Goal: Task Accomplishment & Management: Use online tool/utility

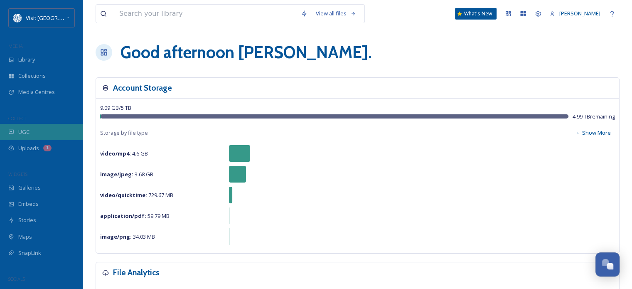
click at [30, 125] on div "UGC" at bounding box center [41, 132] width 83 height 16
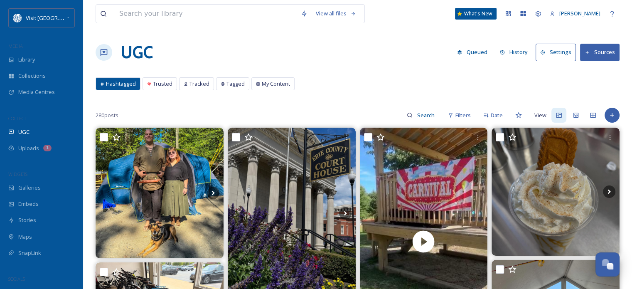
click at [563, 55] on button "Settings" at bounding box center [556, 52] width 40 height 17
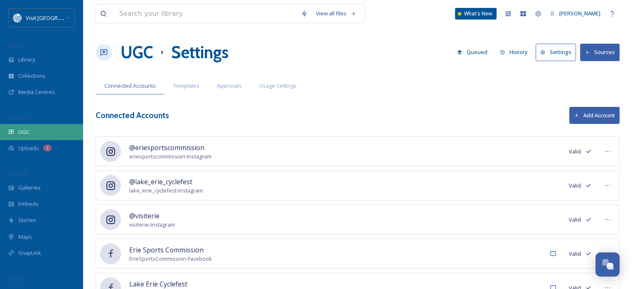
click at [23, 132] on span "UGC" at bounding box center [23, 132] width 11 height 8
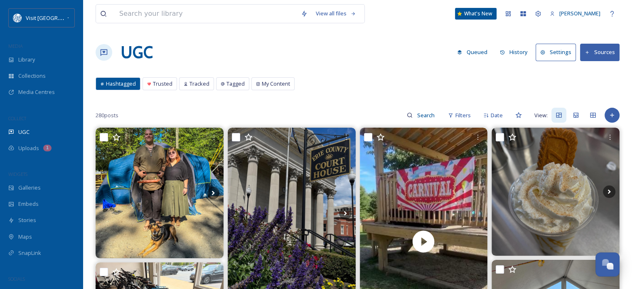
click at [124, 83] on span "Hashtagged" at bounding box center [121, 84] width 30 height 8
click at [35, 129] on div "UGC" at bounding box center [41, 132] width 83 height 16
click at [605, 51] on button "Sources" at bounding box center [599, 52] width 39 height 17
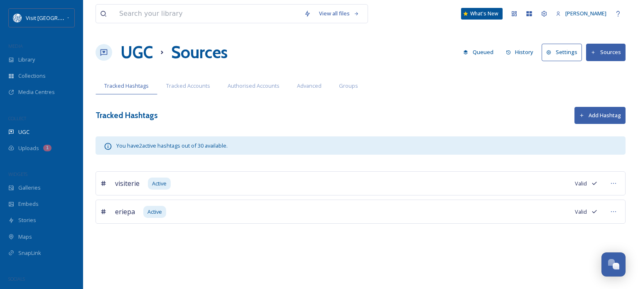
click at [608, 115] on button "Add Hashtag" at bounding box center [600, 115] width 51 height 17
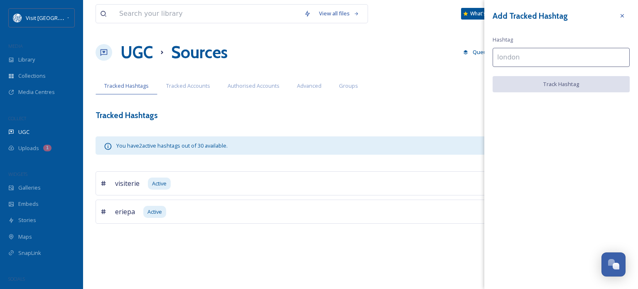
click at [538, 58] on input at bounding box center [561, 57] width 137 height 19
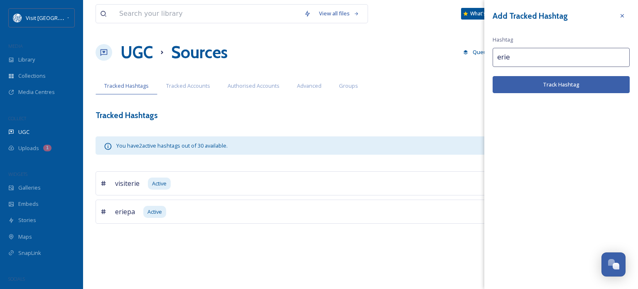
type input "erie"
click at [521, 82] on button "Track Hashtag" at bounding box center [561, 84] width 137 height 17
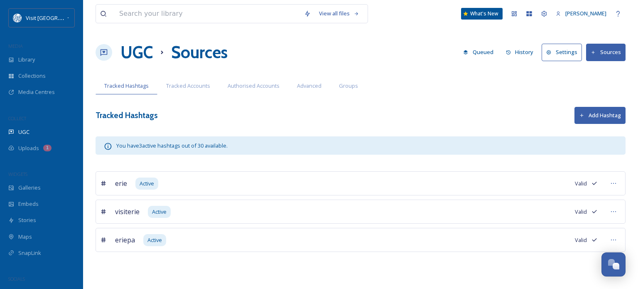
click at [602, 113] on button "Add Hashtag" at bounding box center [600, 115] width 51 height 17
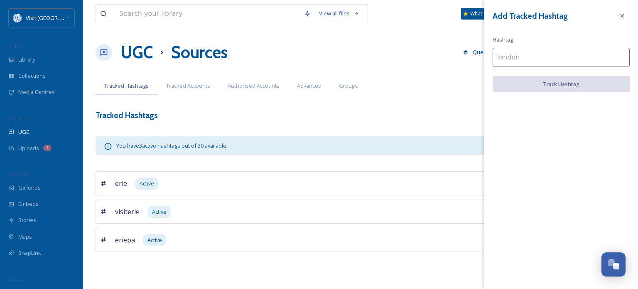
click at [541, 57] on input at bounding box center [561, 57] width 137 height 19
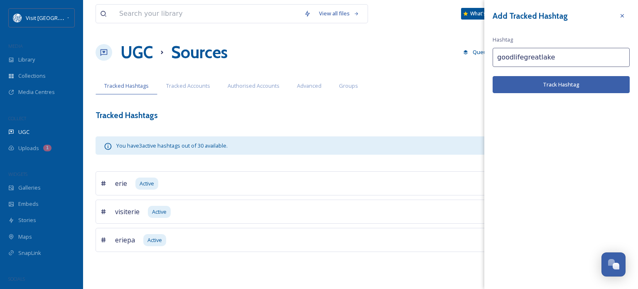
type input "goodlifegreatlake"
click at [549, 85] on button "Track Hashtag" at bounding box center [561, 84] width 137 height 17
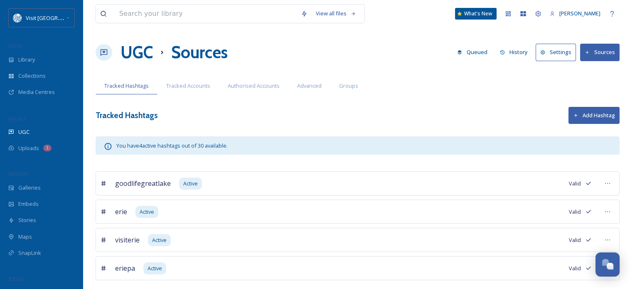
click at [590, 115] on button "Add Hashtag" at bounding box center [593, 115] width 51 height 17
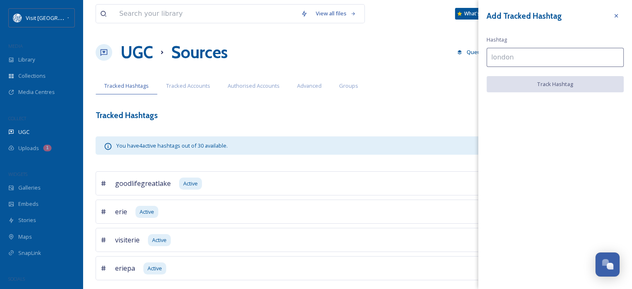
click at [532, 57] on input at bounding box center [554, 57] width 137 height 19
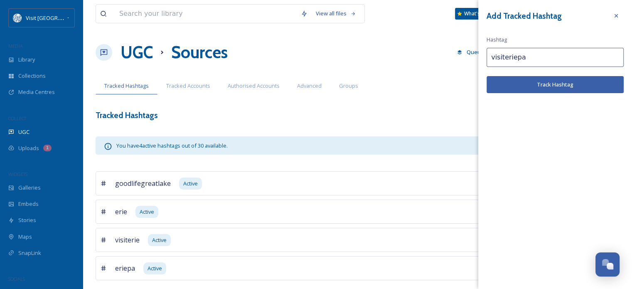
type input "visiteriepa"
click at [526, 88] on button "Track Hashtag" at bounding box center [554, 84] width 137 height 17
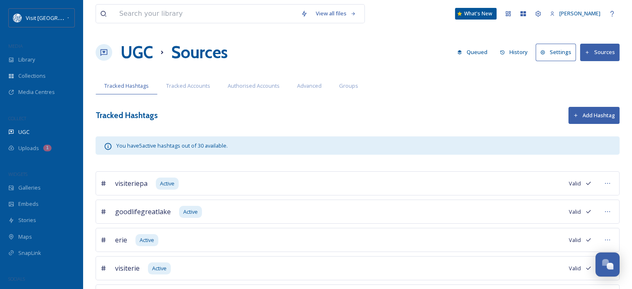
click at [595, 113] on button "Add Hashtag" at bounding box center [593, 115] width 51 height 17
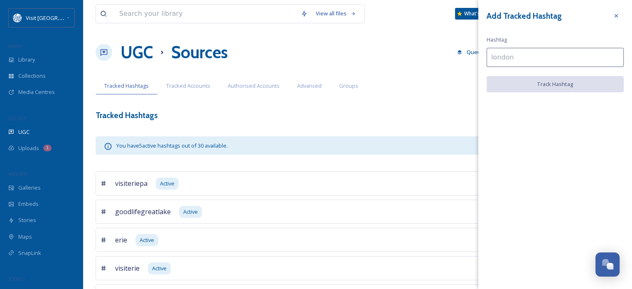
click at [537, 61] on input at bounding box center [554, 57] width 137 height 19
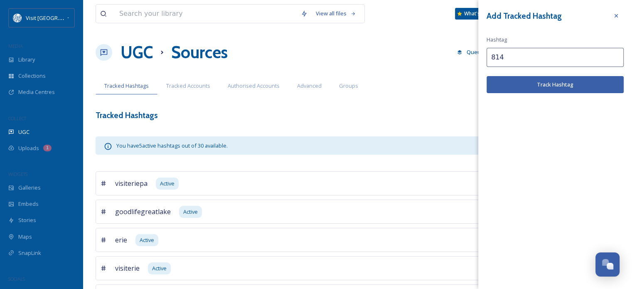
type input "814"
click at [534, 89] on button "Track Hashtag" at bounding box center [554, 84] width 137 height 17
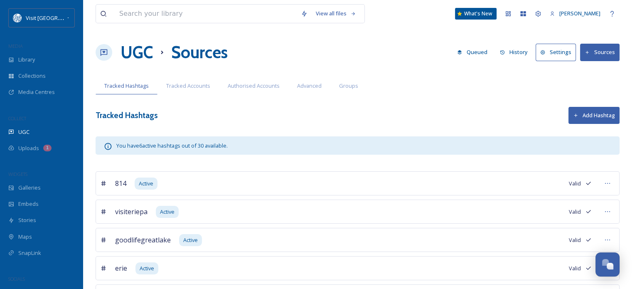
click at [590, 115] on button "Add Hashtag" at bounding box center [593, 115] width 51 height 17
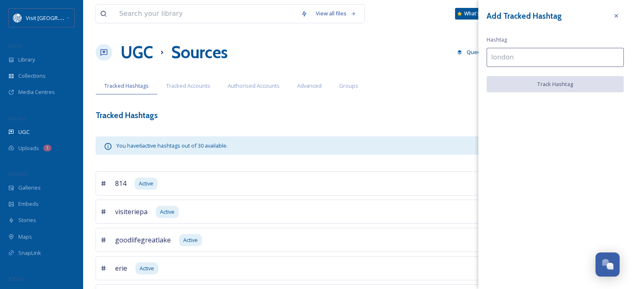
click at [526, 59] on input at bounding box center [554, 57] width 137 height 19
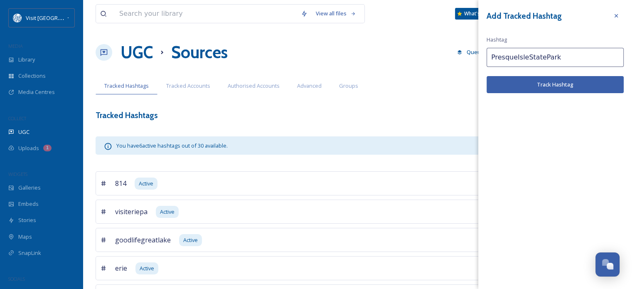
type input "PresqueIsleStatePark"
click at [548, 89] on button "Track Hashtag" at bounding box center [554, 84] width 137 height 17
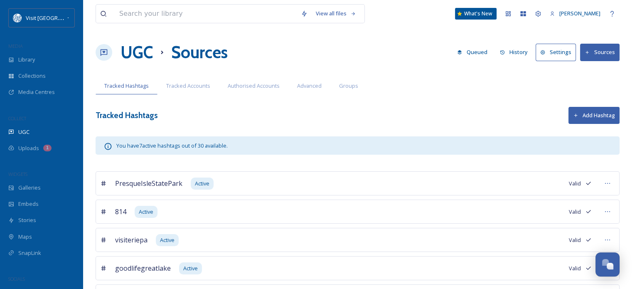
click at [603, 125] on div "View all files What's New [PERSON_NAME] UGC Sources Queued History Settings Sou…" at bounding box center [357, 195] width 549 height 390
click at [597, 115] on button "Add Hashtag" at bounding box center [593, 115] width 51 height 17
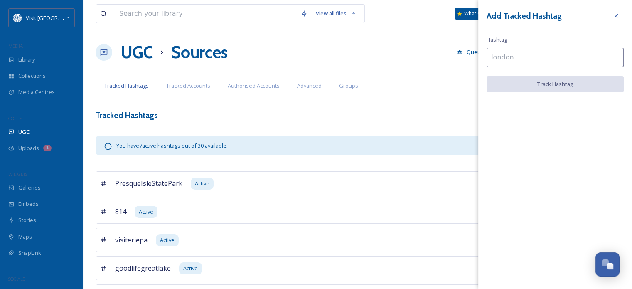
click at [528, 58] on input at bounding box center [554, 57] width 137 height 19
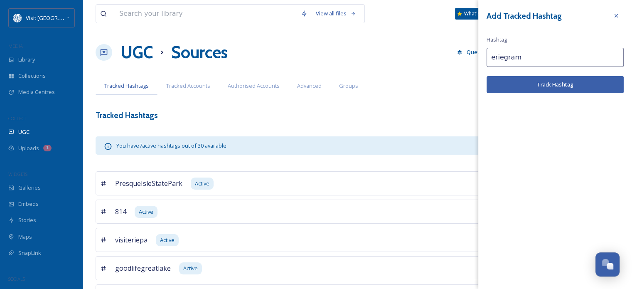
type input "eriegram"
click at [532, 87] on button "Track Hashtag" at bounding box center [554, 84] width 137 height 17
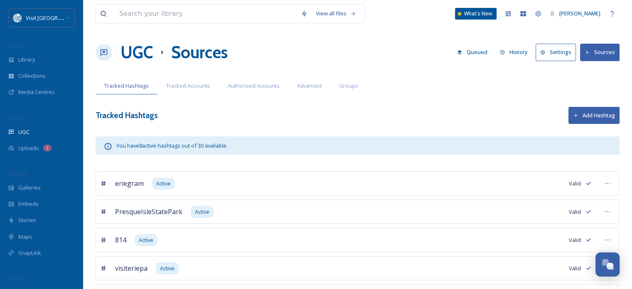
click at [587, 116] on button "Add Hashtag" at bounding box center [593, 115] width 51 height 17
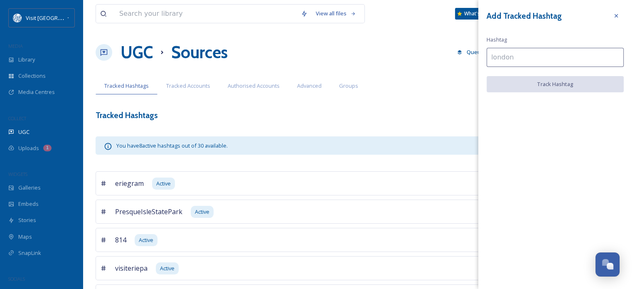
click at [520, 56] on input at bounding box center [554, 57] width 137 height 19
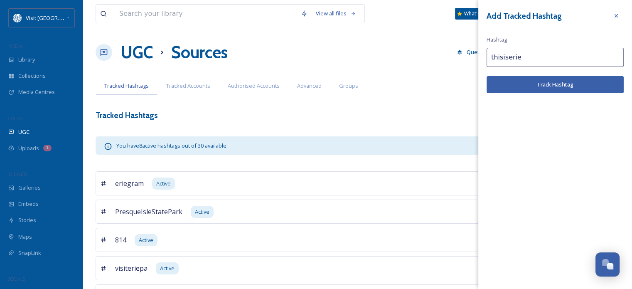
type input "thisiserie"
click at [527, 87] on button "Track Hashtag" at bounding box center [554, 84] width 137 height 17
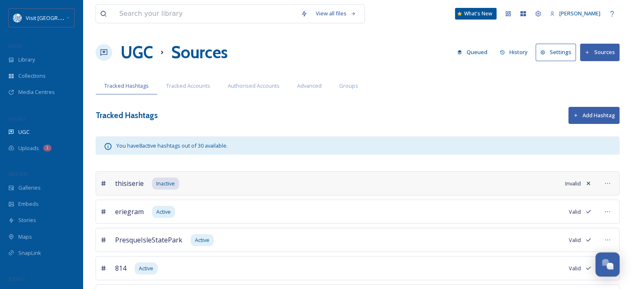
click at [601, 121] on button "Add Hashtag" at bounding box center [593, 115] width 51 height 17
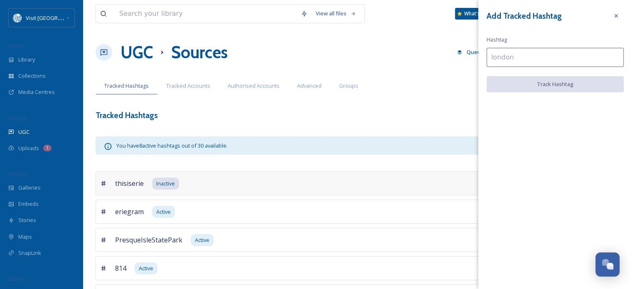
click at [510, 60] on input at bounding box center [554, 57] width 137 height 19
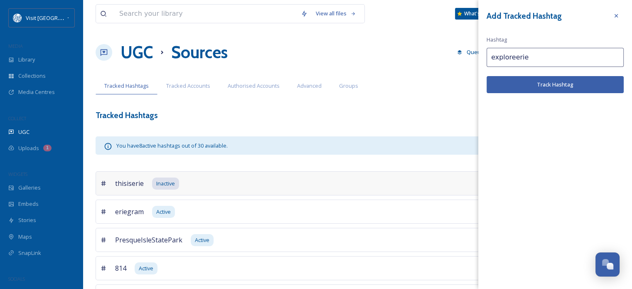
type input "exploreerie"
click at [568, 89] on button "Track Hashtag" at bounding box center [554, 84] width 137 height 17
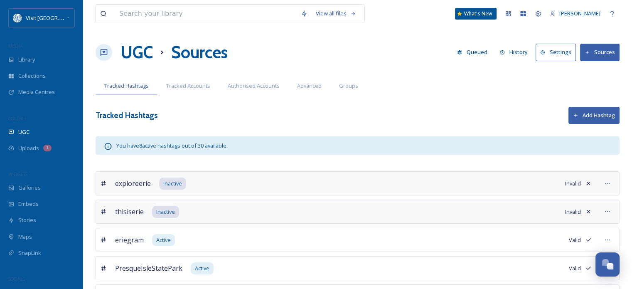
click at [578, 116] on button "Add Hashtag" at bounding box center [593, 115] width 51 height 17
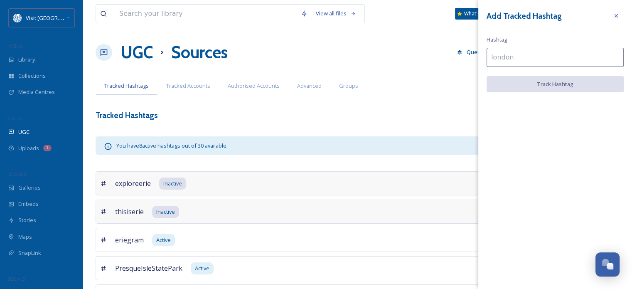
click at [527, 56] on input at bounding box center [554, 57] width 137 height 19
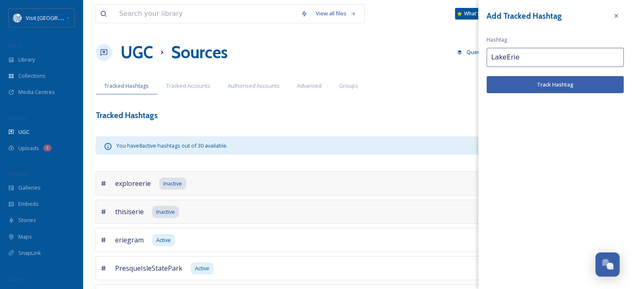
type input "LakeErie"
click at [541, 91] on button "Track Hashtag" at bounding box center [554, 84] width 137 height 17
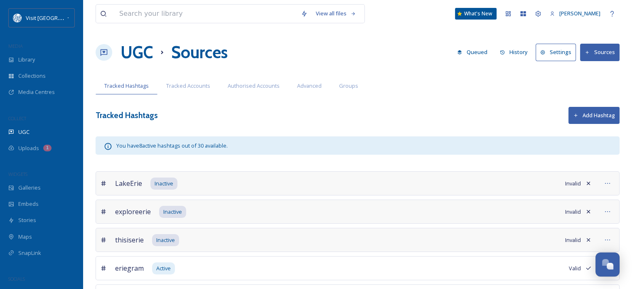
click at [584, 120] on button "Add Hashtag" at bounding box center [593, 115] width 51 height 17
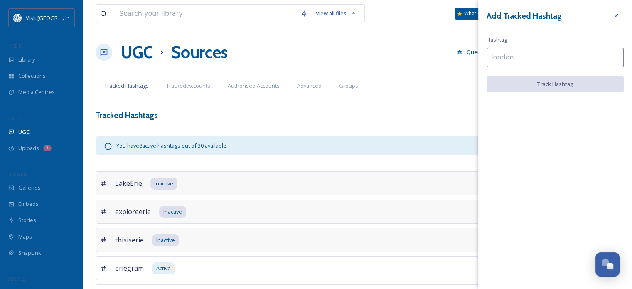
click at [519, 59] on input at bounding box center [554, 57] width 137 height 19
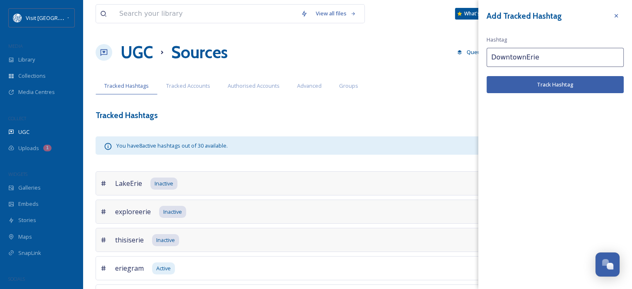
type input "DowntownErie"
click at [537, 86] on button "Track Hashtag" at bounding box center [554, 84] width 137 height 17
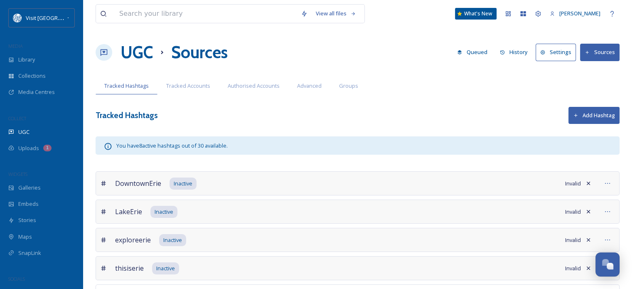
click at [585, 119] on button "Add Hashtag" at bounding box center [593, 115] width 51 height 17
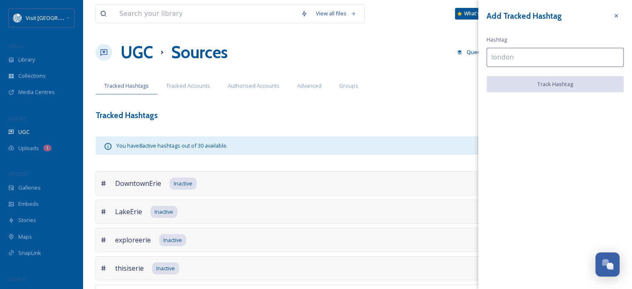
click at [517, 58] on input at bounding box center [554, 57] width 137 height 19
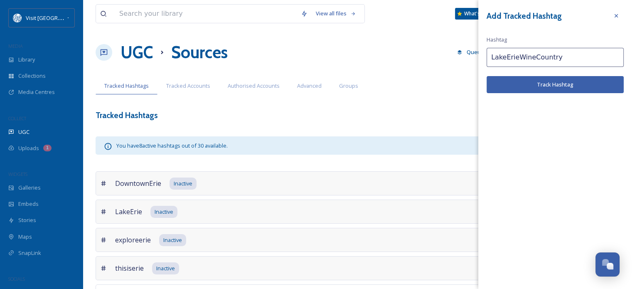
type input "LakeErieWineCountry"
click at [548, 84] on button "Track Hashtag" at bounding box center [554, 84] width 137 height 17
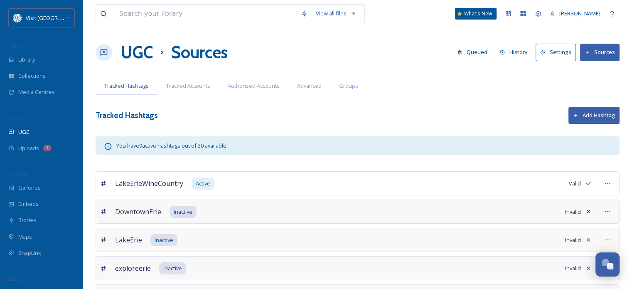
click at [593, 114] on button "Add Hashtag" at bounding box center [593, 115] width 51 height 17
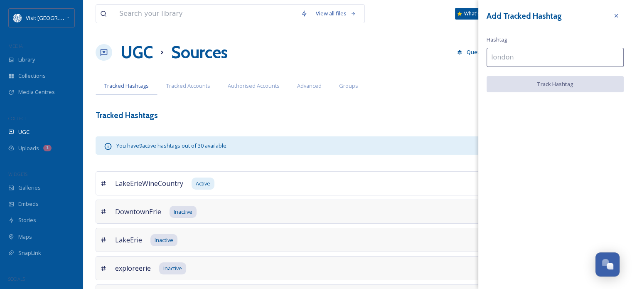
click at [533, 63] on input at bounding box center [554, 57] width 137 height 19
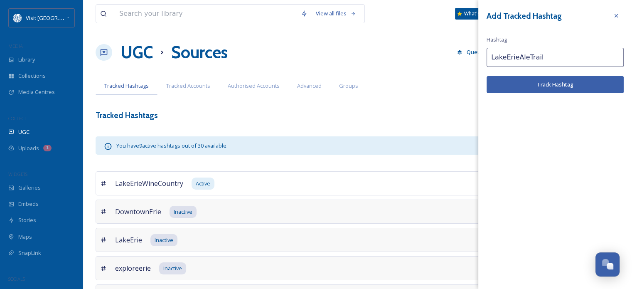
type input "LakeErieAleTrail"
click at [538, 83] on button "Track Hashtag" at bounding box center [554, 84] width 137 height 17
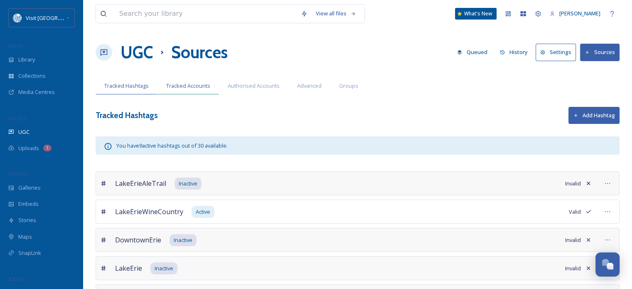
click at [188, 86] on span "Tracked Accounts" at bounding box center [188, 86] width 44 height 8
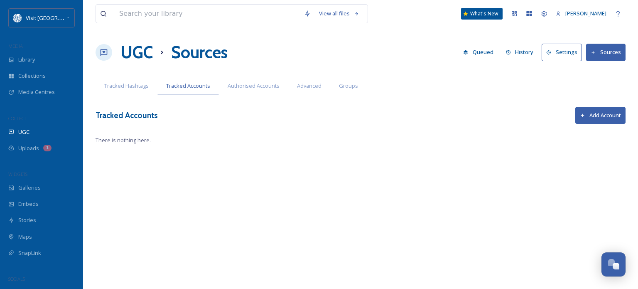
click at [610, 117] on button "Add Account" at bounding box center [600, 115] width 50 height 17
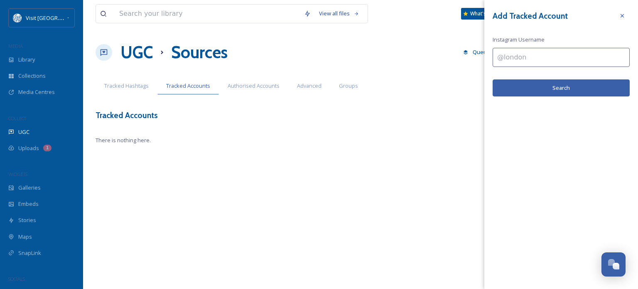
click at [522, 57] on input at bounding box center [561, 57] width 137 height 19
type input "@explore.814"
click at [558, 91] on button "Search" at bounding box center [561, 87] width 137 height 17
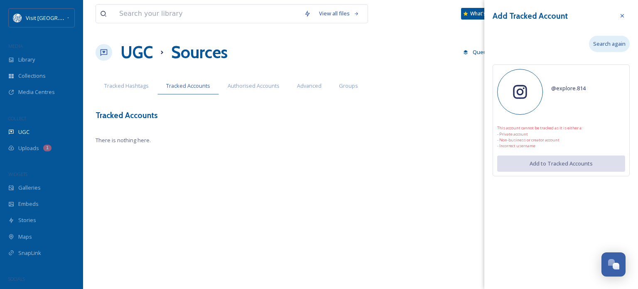
click at [607, 40] on span "Search again" at bounding box center [609, 44] width 32 height 8
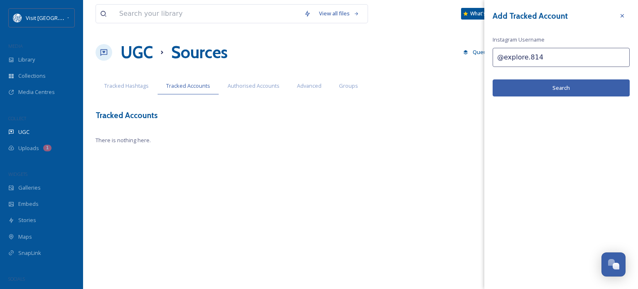
click at [527, 58] on input "@explore.814" at bounding box center [561, 57] width 137 height 19
click at [558, 57] on input "@explore814" at bounding box center [561, 57] width 137 height 19
type input "@explore814"
click at [557, 92] on button "Search" at bounding box center [561, 87] width 137 height 17
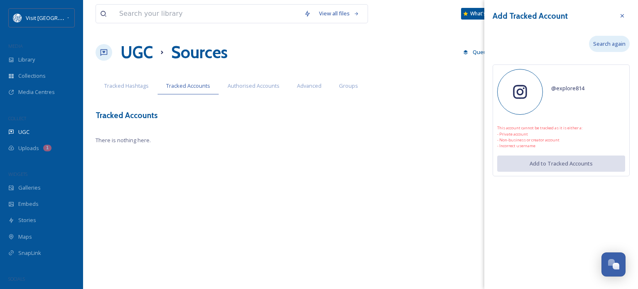
click at [607, 45] on span "Search again" at bounding box center [609, 44] width 32 height 8
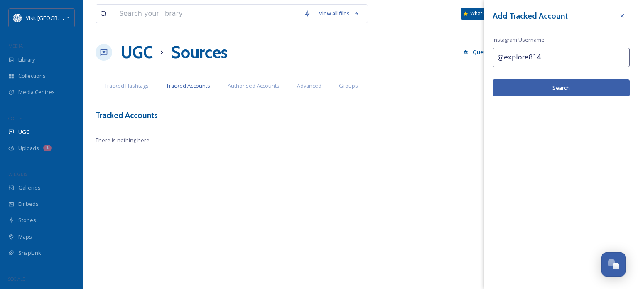
click at [523, 59] on input "@explore814" at bounding box center [561, 57] width 137 height 19
click at [552, 60] on input "@explore.814" at bounding box center [561, 57] width 137 height 19
type input "@explore.814"
click at [552, 86] on button "Search" at bounding box center [561, 87] width 137 height 17
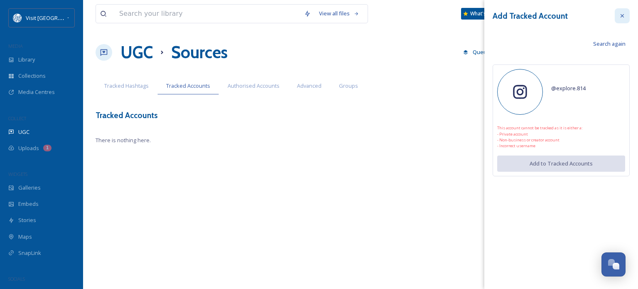
click at [621, 12] on icon at bounding box center [622, 15] width 7 height 7
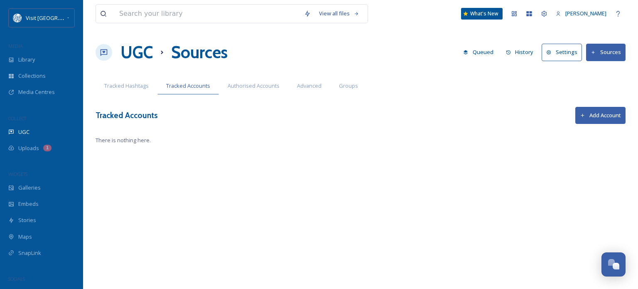
click at [598, 118] on button "Add Account" at bounding box center [600, 115] width 50 height 17
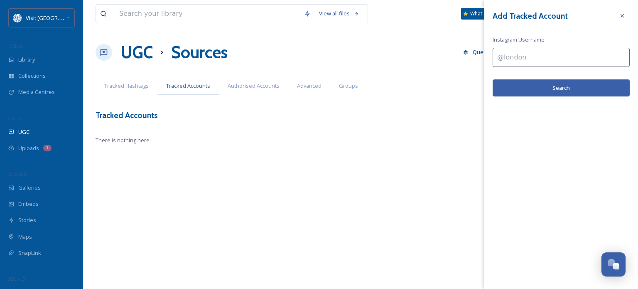
click at [525, 54] on input at bounding box center [561, 57] width 137 height 19
type input "[DOMAIN_NAME]"
click at [523, 89] on button "Search" at bounding box center [561, 87] width 137 height 17
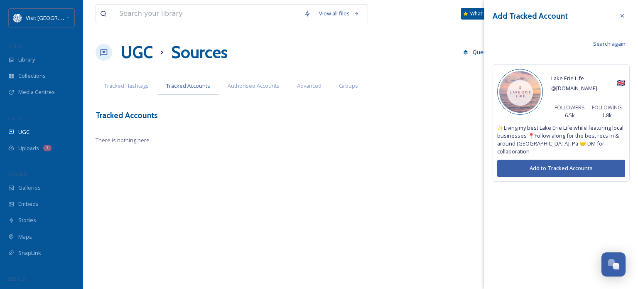
click at [546, 162] on button "Add to Tracked Accounts" at bounding box center [561, 168] width 128 height 17
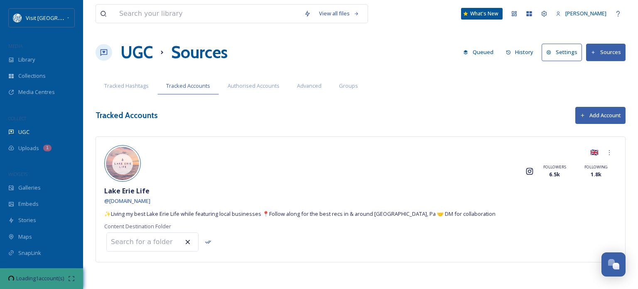
click at [589, 122] on button "Add Account" at bounding box center [600, 115] width 50 height 17
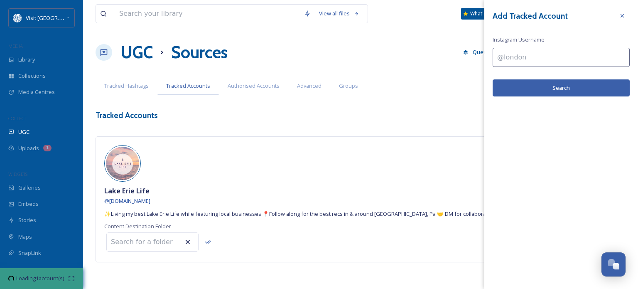
click at [492, 56] on div "Add Tracked Account Instagram Username Search" at bounding box center [561, 52] width 154 height 105
click at [500, 56] on input at bounding box center [561, 57] width 137 height 19
type input "explore.814"
click at [526, 87] on button "Search" at bounding box center [561, 87] width 137 height 17
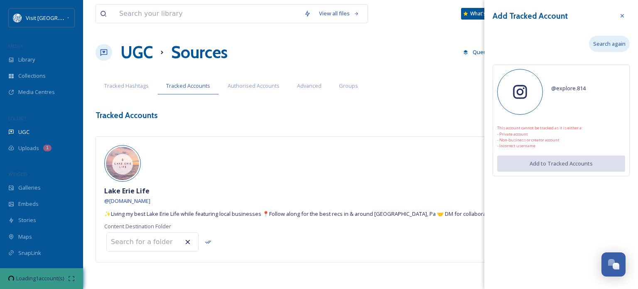
click at [608, 47] on span "Search again" at bounding box center [609, 44] width 32 height 8
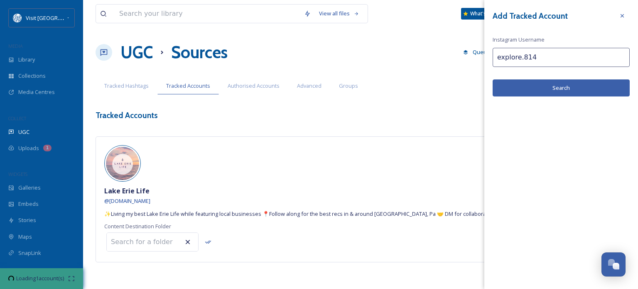
click at [533, 58] on input "explore.814" at bounding box center [561, 57] width 137 height 19
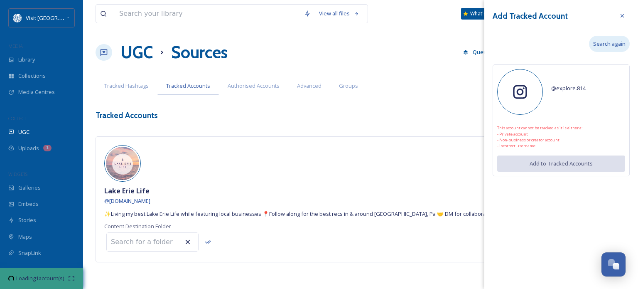
click at [616, 42] on span "Search again" at bounding box center [609, 44] width 32 height 8
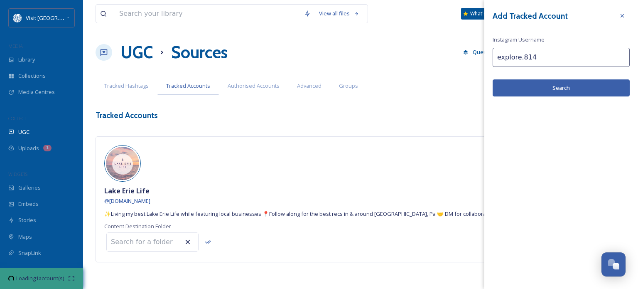
drag, startPoint x: 538, startPoint y: 55, endPoint x: 472, endPoint y: 49, distance: 65.9
click at [472, 49] on div "View all files What's New [PERSON_NAME] UGC Sources Queued History Settings Sou…" at bounding box center [360, 144] width 555 height 289
type input "[DOMAIN_NAME]"
click at [525, 92] on button "Search" at bounding box center [561, 87] width 137 height 17
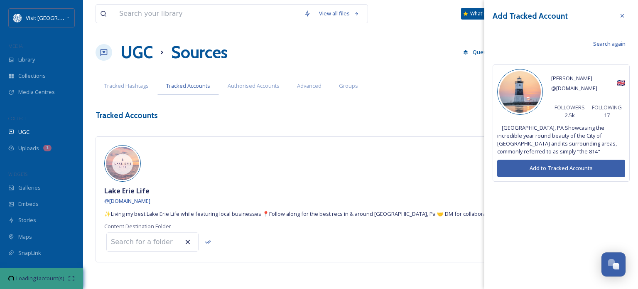
click at [569, 163] on button "Add to Tracked Accounts" at bounding box center [561, 168] width 128 height 17
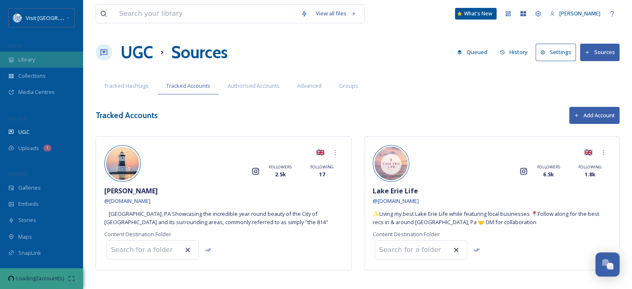
click at [33, 60] on span "Library" at bounding box center [26, 60] width 17 height 8
